Goal: Information Seeking & Learning: Find contact information

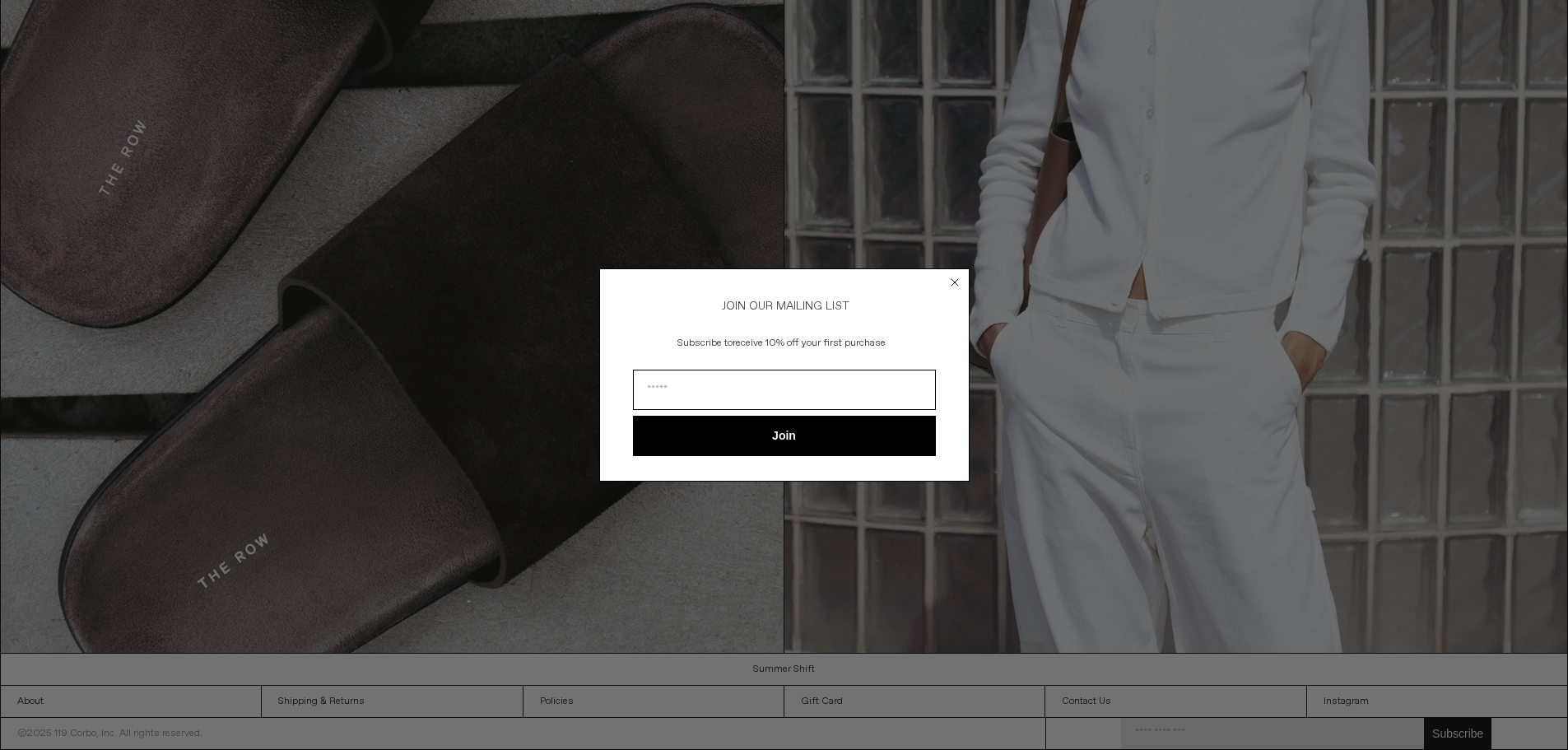
click at [958, 285] on circle "Close dialog" at bounding box center [954, 283] width 16 height 16
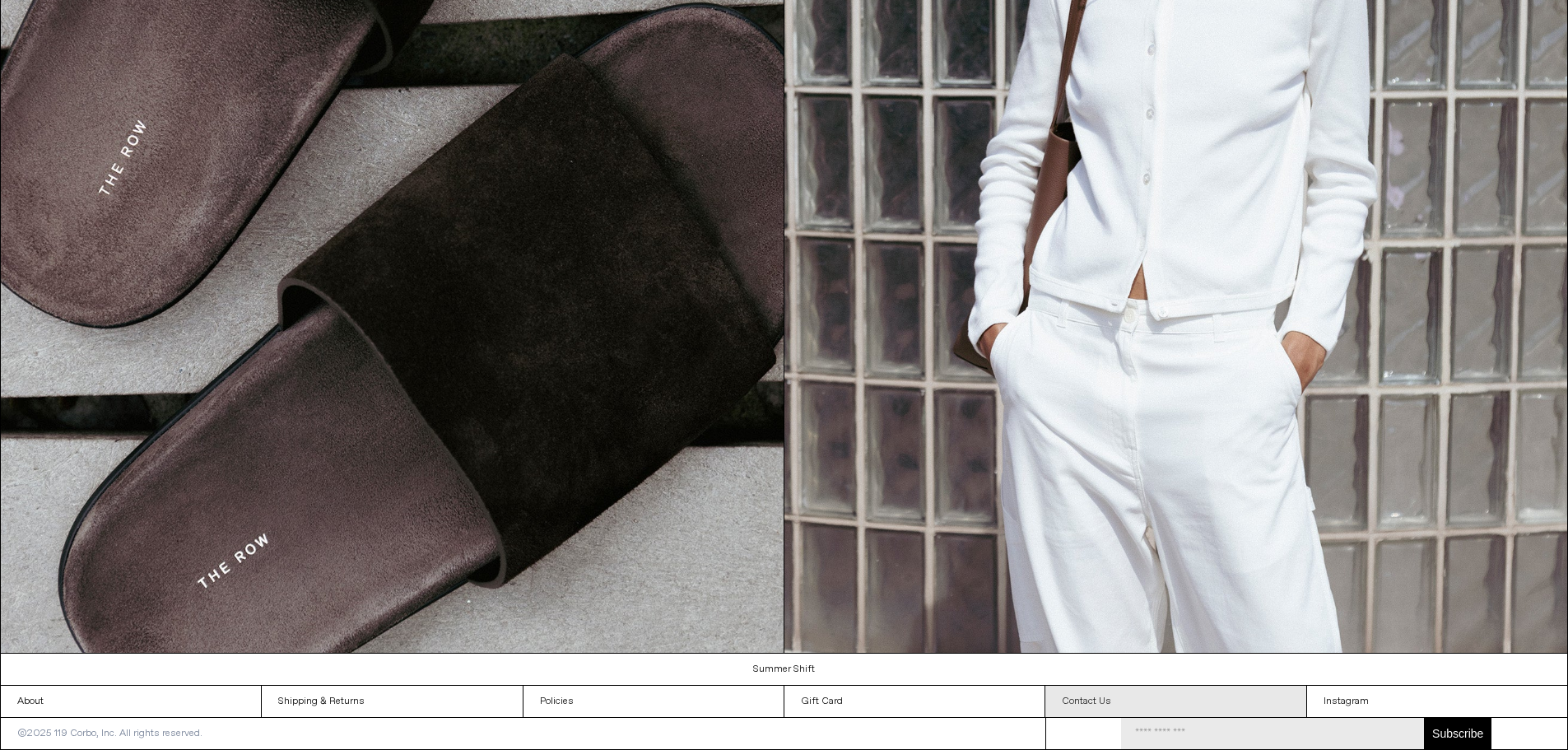
click at [1134, 694] on link "Contact Us" at bounding box center [1175, 701] width 260 height 31
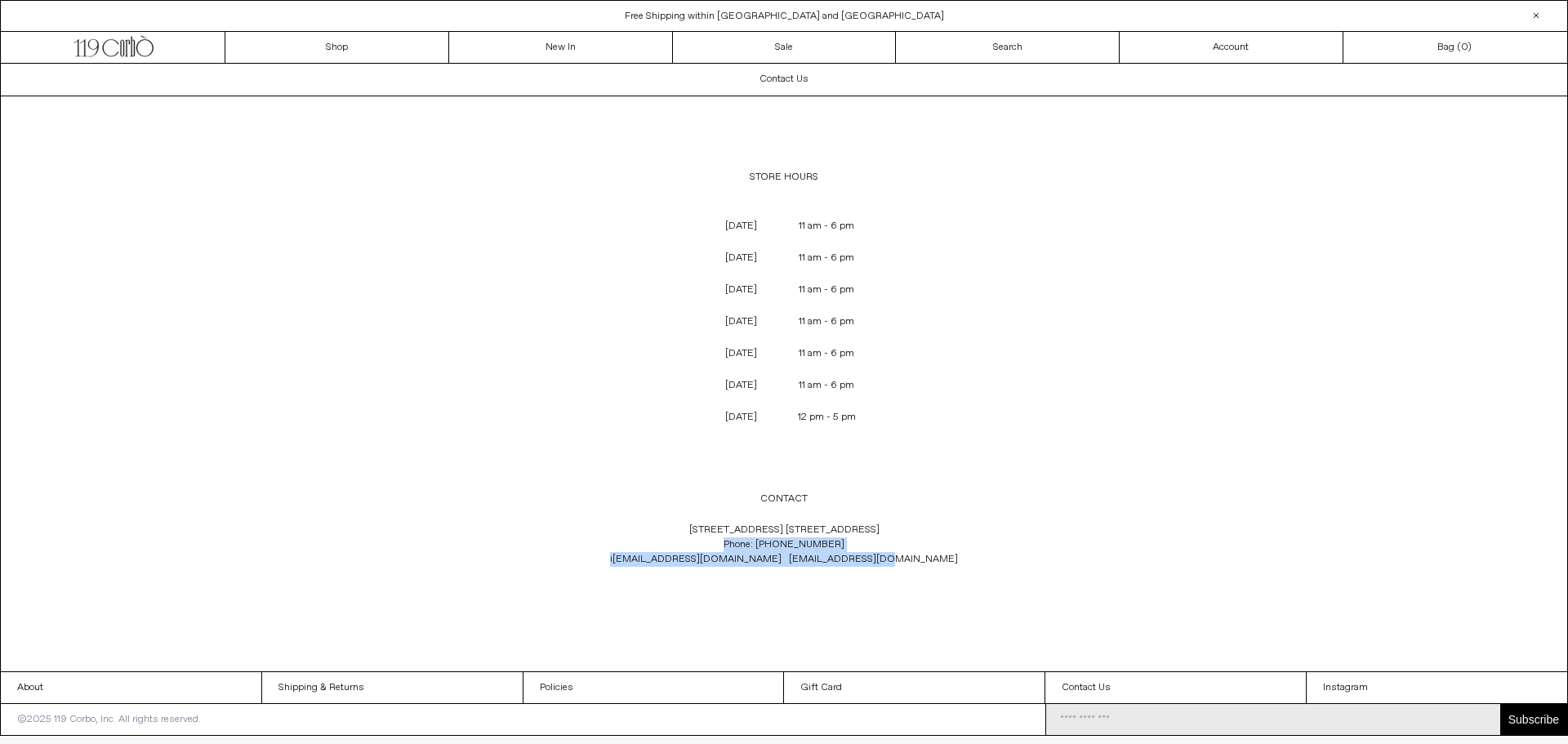
drag, startPoint x: 884, startPoint y: 550, endPoint x: 887, endPoint y: 562, distance: 12.4
click at [887, 562] on p "[STREET_ADDRESS] [GEOGRAPHIC_DATA] 1C4 Phone: [PHONE_NUMBER] i [EMAIL_ADDRESS][…" at bounding box center [784, 545] width 541 height 60
click at [902, 595] on p at bounding box center [784, 590] width 541 height 31
drag, startPoint x: 886, startPoint y: 556, endPoint x: 699, endPoint y: 566, distance: 187.3
click at [695, 562] on p "[STREET_ADDRESS] [GEOGRAPHIC_DATA] 1C4 Phone: [PHONE_NUMBER] i [EMAIL_ADDRESS][…" at bounding box center [784, 545] width 541 height 60
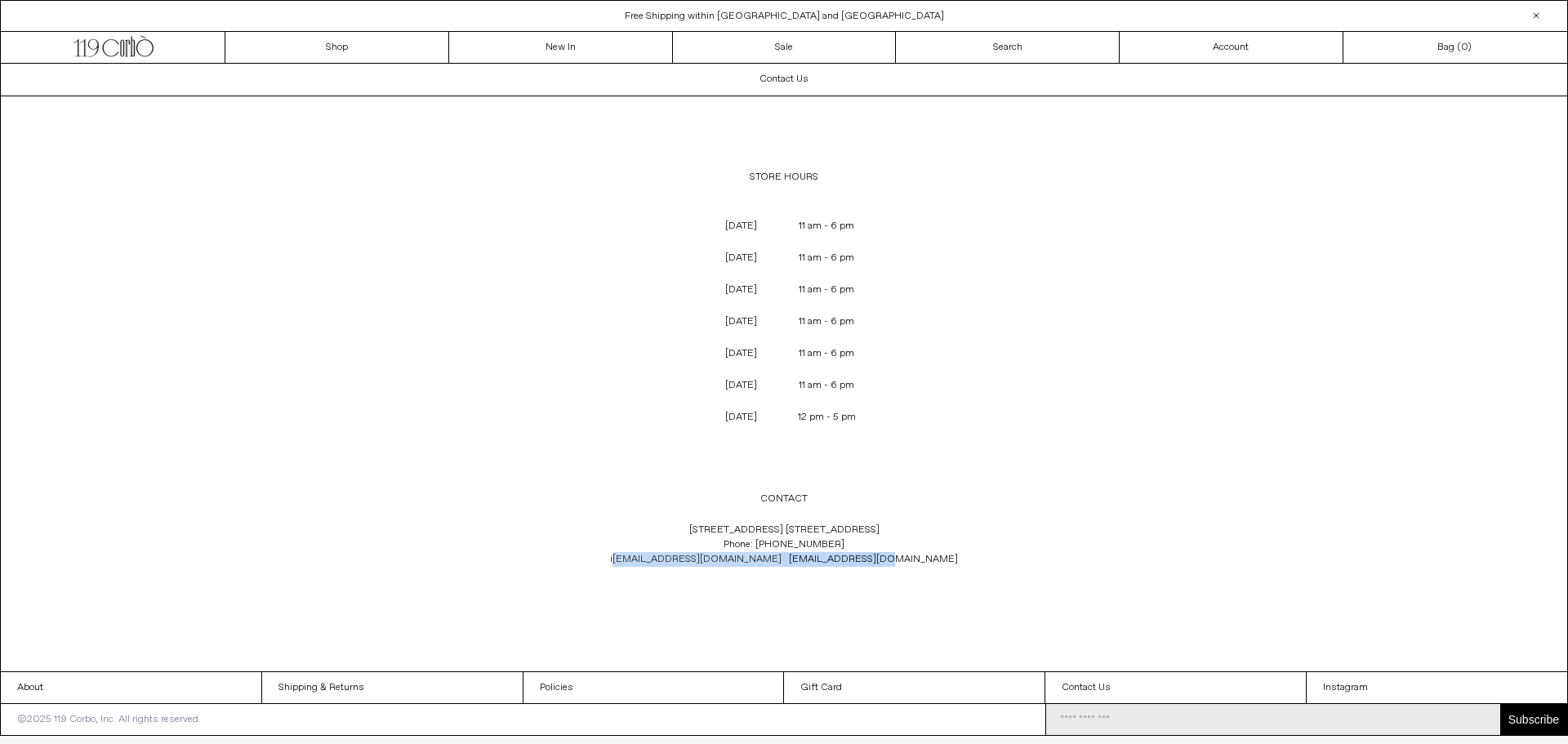
copy p "[EMAIL_ADDRESS][DOMAIN_NAME] [EMAIL_ADDRESS][DOMAIN_NAME]"
click at [1106, 260] on div "Contact Us STORE HOURS MONDAY 11 am - 6 pm TUESDAY 11 am - 6 pm WEDNESDAY 11 am…" at bounding box center [784, 367] width 1566 height 607
drag, startPoint x: 852, startPoint y: 545, endPoint x: 771, endPoint y: 542, distance: 81.1
click at [771, 542] on p "119 Yorkville Ave. Toronto, Ontario M5R 1C4 Phone: +1 (416) 928 0954 i nfo@119c…" at bounding box center [784, 545] width 541 height 60
copy p "(416) 928 0954"
